Goal: Task Accomplishment & Management: Use online tool/utility

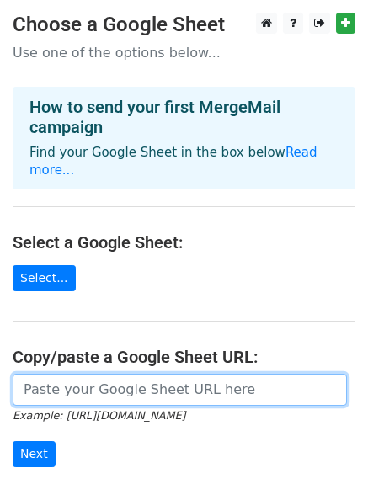
click at [94, 379] on input "url" at bounding box center [180, 389] width 334 height 32
paste input "https://docs.google.com/spreadsheets/d/1pjUE2eBPVSp_cbO6Z673-MnLh0m9ziryoG_stcH…"
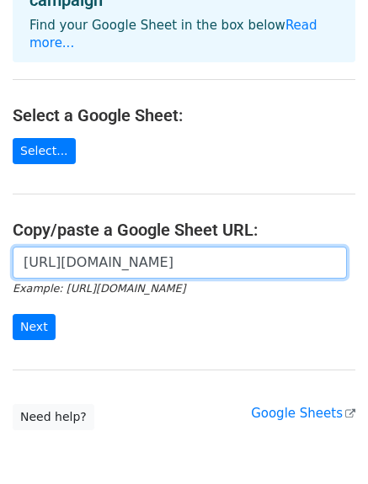
scroll to position [187, 0]
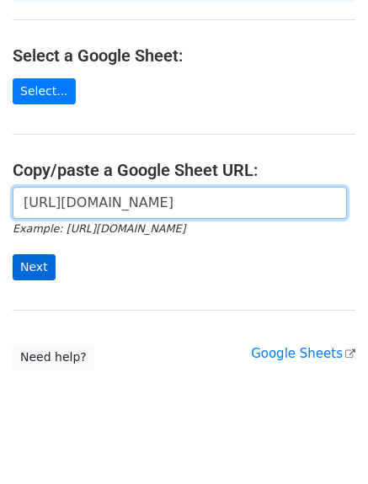
type input "https://docs.google.com/spreadsheets/d/1pjUE2eBPVSp_cbO6Z673-MnLh0m9ziryoG_stcH…"
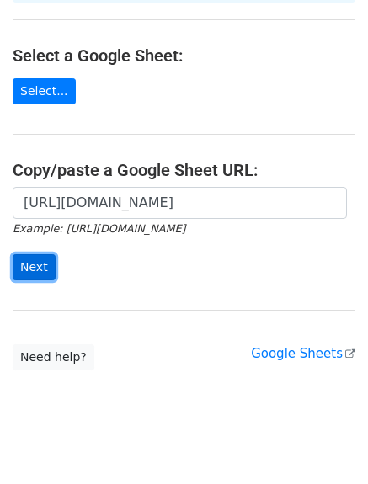
scroll to position [0, 0]
click at [32, 254] on input "Next" at bounding box center [34, 267] width 43 height 26
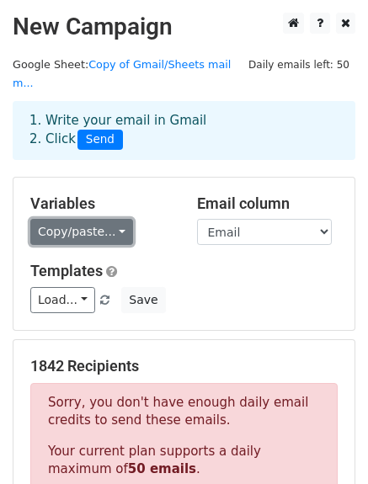
click at [91, 219] on link "Copy/paste..." at bounding box center [81, 232] width 103 height 26
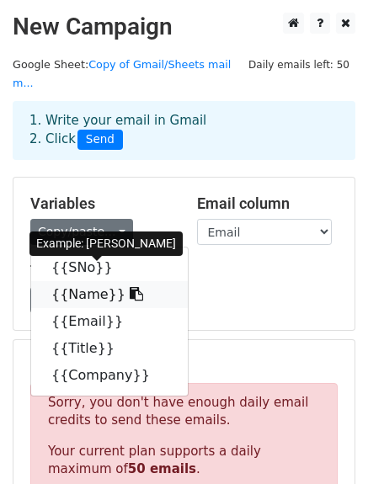
click at [79, 281] on link "{{Name}}" at bounding box center [109, 294] width 156 height 27
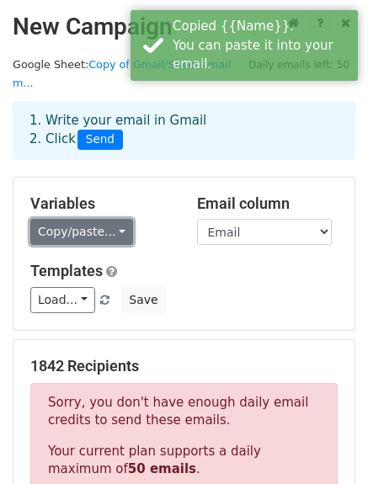
click at [100, 219] on link "Copy/paste..." at bounding box center [81, 232] width 103 height 26
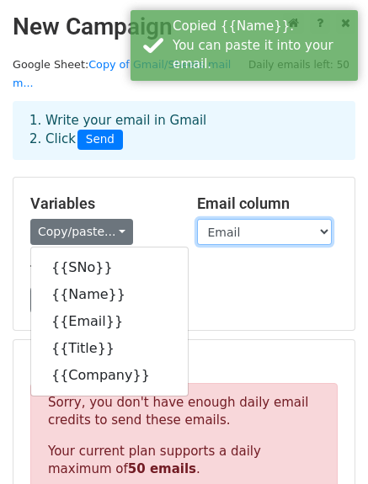
click at [244, 219] on select "SNo Name Email Title Company" at bounding box center [264, 232] width 135 height 26
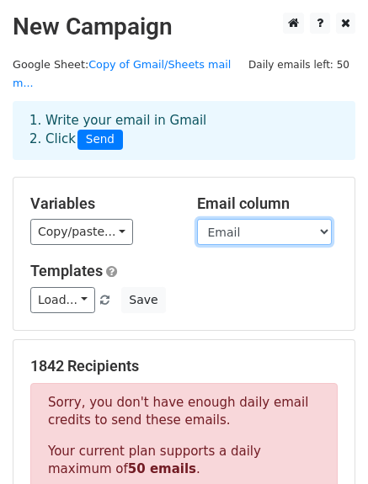
click at [234, 219] on select "SNo Name Email Title Company" at bounding box center [264, 232] width 135 height 26
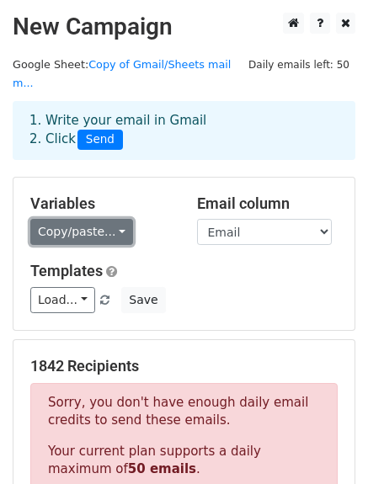
click at [112, 221] on link "Copy/paste..." at bounding box center [81, 232] width 103 height 26
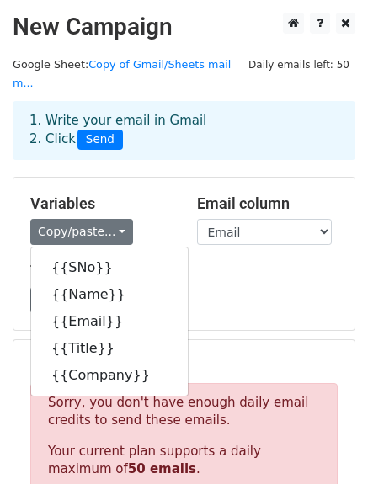
click at [215, 295] on div "Variables Copy/paste... {{SNo}} {{Name}} {{Email}} {{Title}} {{Company}} Email …" at bounding box center [183, 253] width 341 height 152
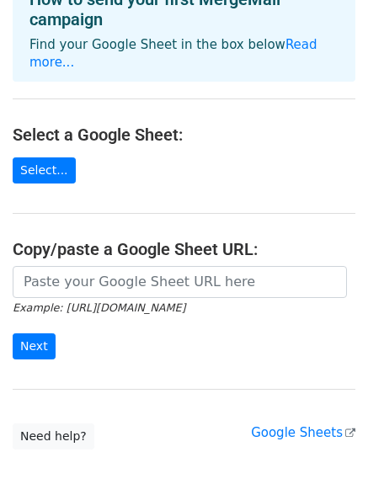
scroll to position [187, 0]
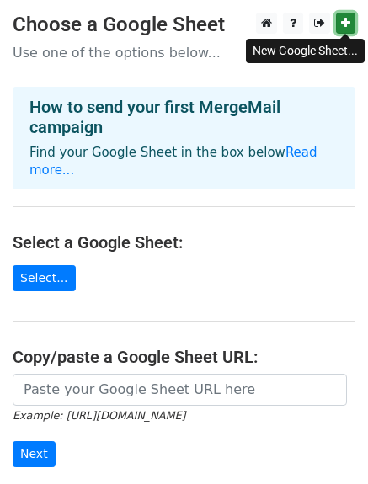
click at [350, 25] on link at bounding box center [345, 23] width 19 height 21
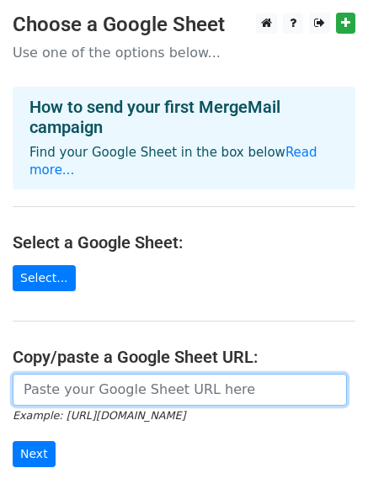
click at [119, 376] on input "url" at bounding box center [180, 389] width 334 height 32
paste input "https://docs.google.com/spreadsheets/d/1i_Lj2seeoWaGBnd1TExGMC1LQjPINQ7DfQ91I3Q…"
type input "https://docs.google.com/spreadsheets/d/1i_Lj2seeoWaGBnd1TExGMC1LQjPINQ7DfQ91I3Q…"
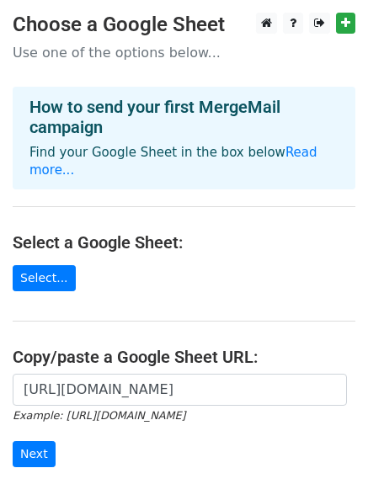
scroll to position [0, 0]
drag, startPoint x: 371, startPoint y: 191, endPoint x: 93, endPoint y: 302, distance: 299.0
click at [93, 320] on hr at bounding box center [184, 320] width 342 height 1
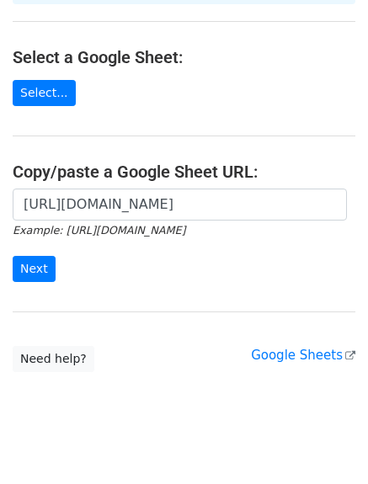
scroll to position [187, 0]
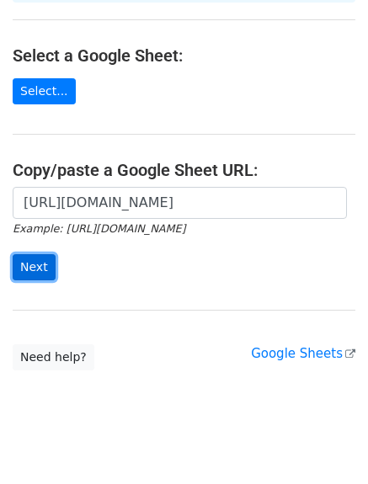
click at [35, 254] on input "Next" at bounding box center [34, 267] width 43 height 26
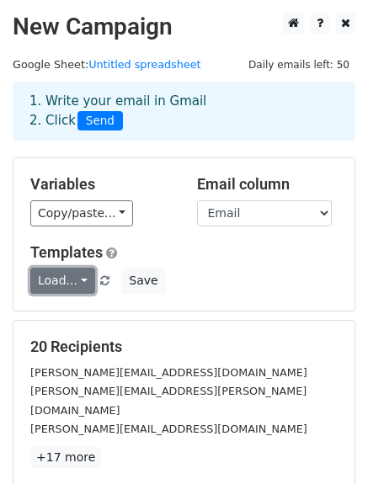
click at [77, 281] on link "Load..." at bounding box center [62, 280] width 65 height 26
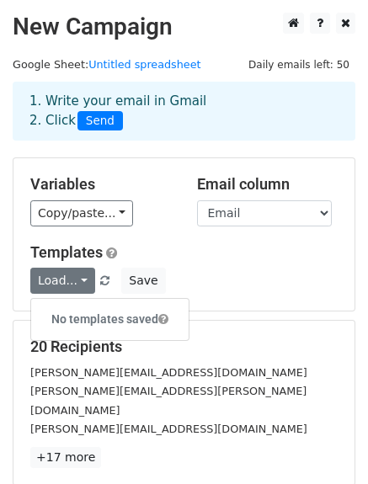
click at [262, 260] on h5 "Templates" at bounding box center [183, 252] width 307 height 19
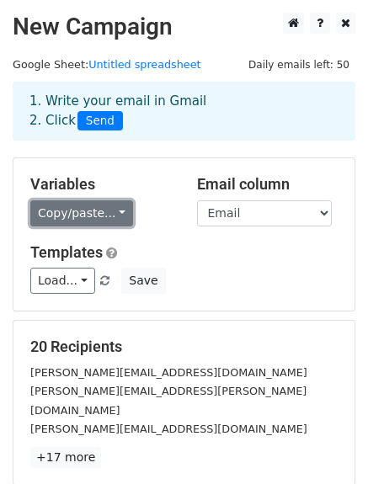
click at [98, 217] on link "Copy/paste..." at bounding box center [81, 213] width 103 height 26
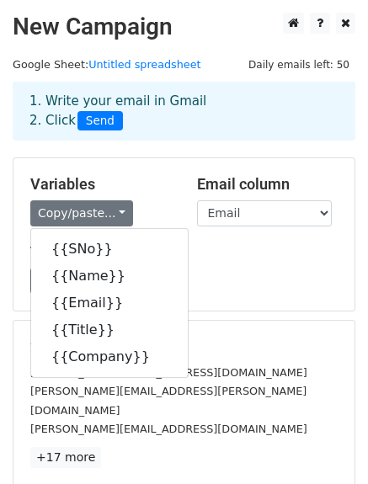
click at [241, 268] on div "Load... No templates saved Save" at bounding box center [184, 280] width 332 height 26
